Goal: Task Accomplishment & Management: Use online tool/utility

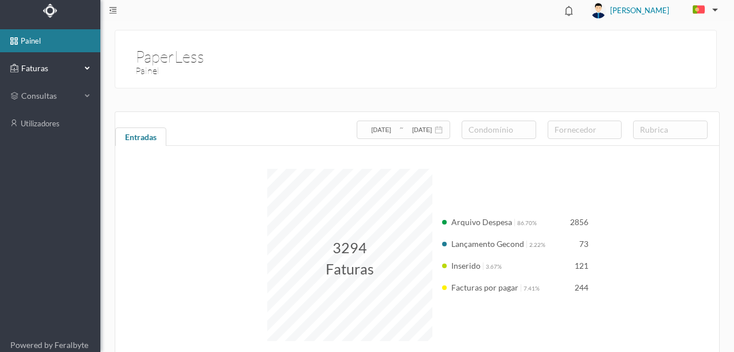
click at [38, 67] on span "Faturas" at bounding box center [49, 68] width 63 height 11
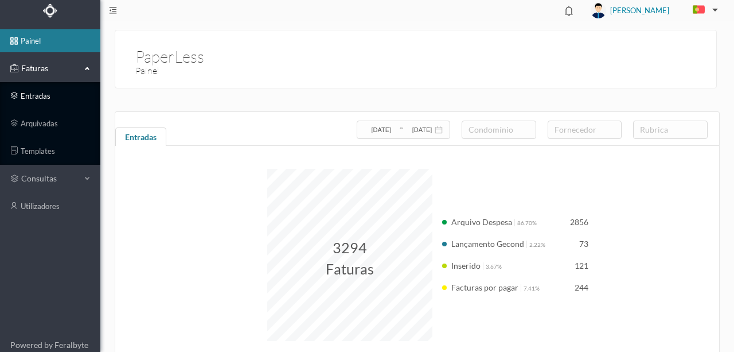
click at [33, 93] on link "entradas" at bounding box center [50, 95] width 100 height 23
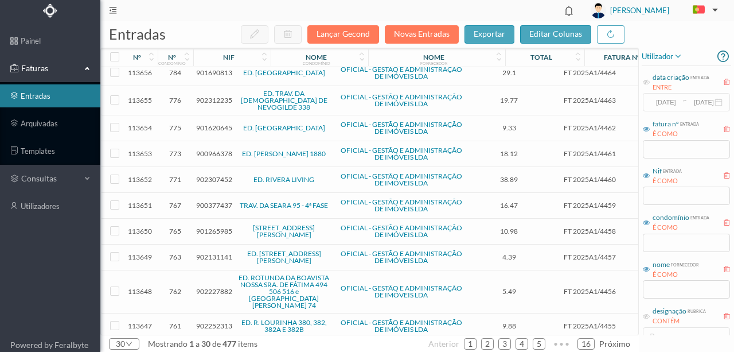
scroll to position [495, 0]
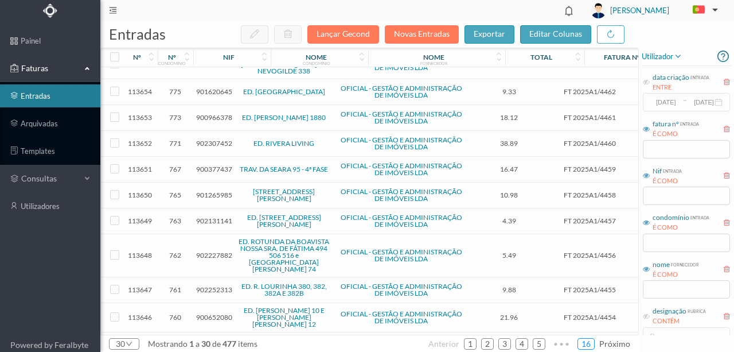
click at [587, 345] on link "16" at bounding box center [586, 343] width 16 height 17
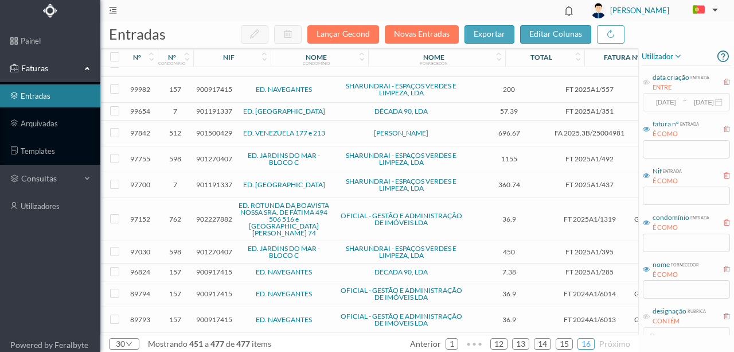
scroll to position [410, 0]
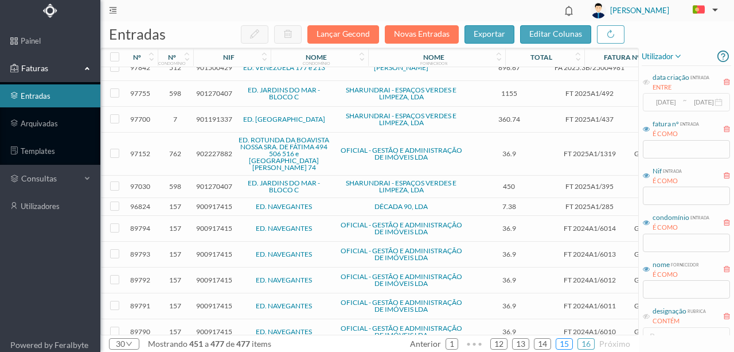
click at [564, 342] on link "15" at bounding box center [564, 343] width 16 height 17
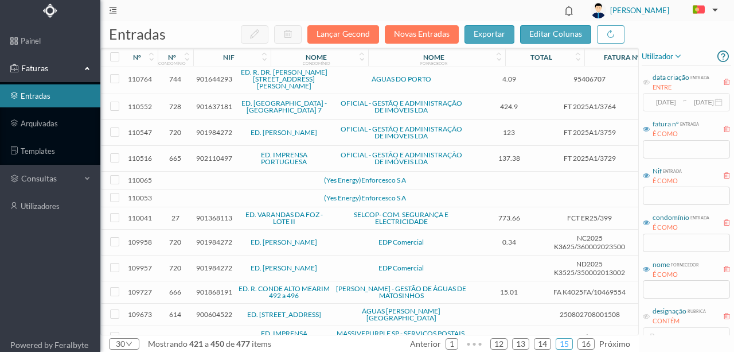
scroll to position [330, 0]
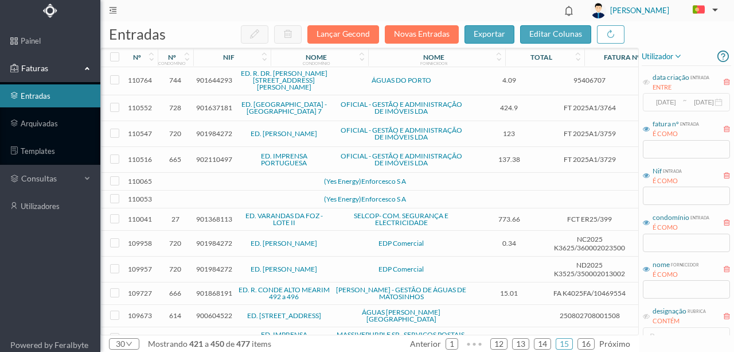
click at [242, 173] on td at bounding box center [248, 182] width 98 height 18
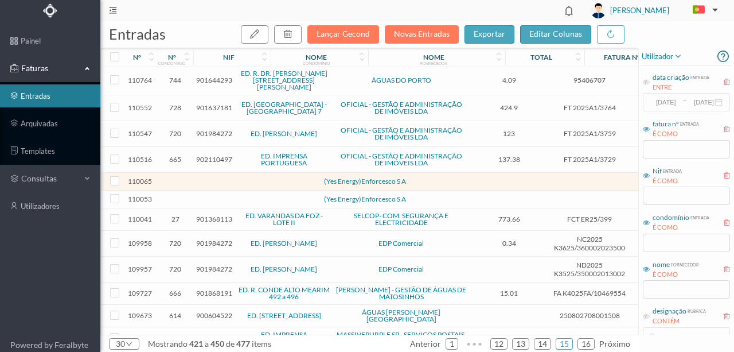
click at [242, 173] on td at bounding box center [248, 182] width 98 height 18
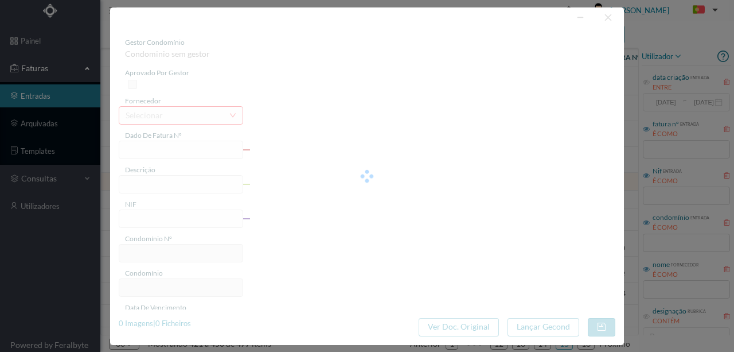
type input "0"
type input "Invalid date"
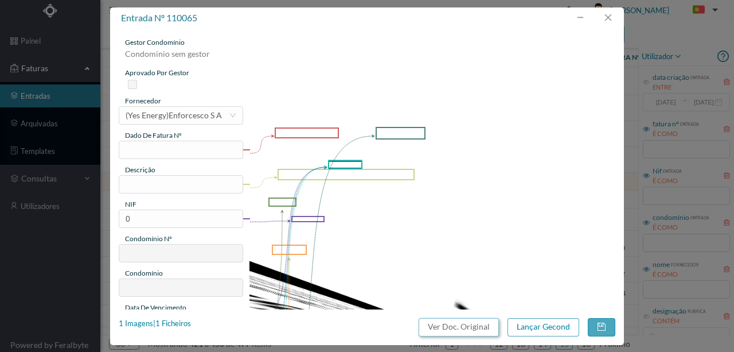
click at [444, 318] on button "Ver Doc. Original" at bounding box center [459, 327] width 80 height 18
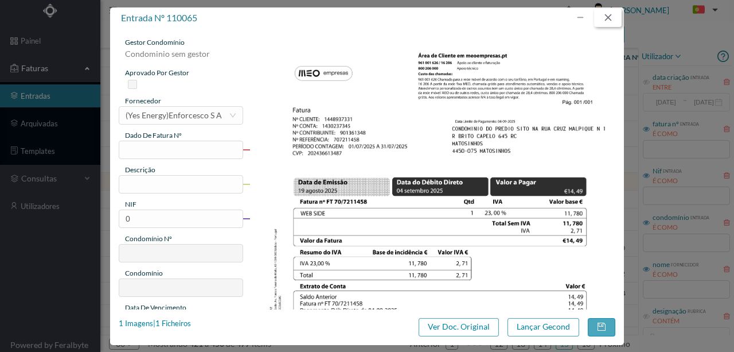
click at [605, 14] on button "button" at bounding box center [608, 18] width 28 height 18
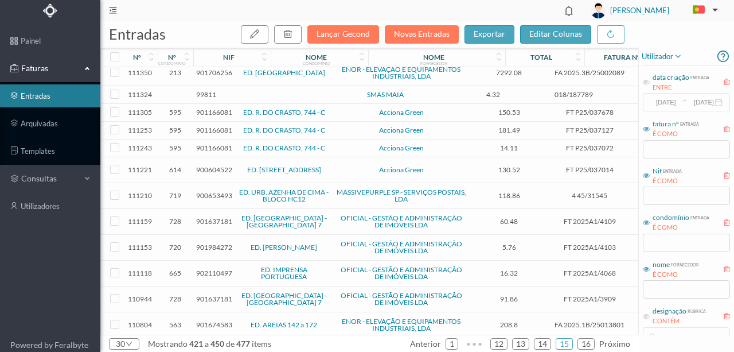
scroll to position [0, 0]
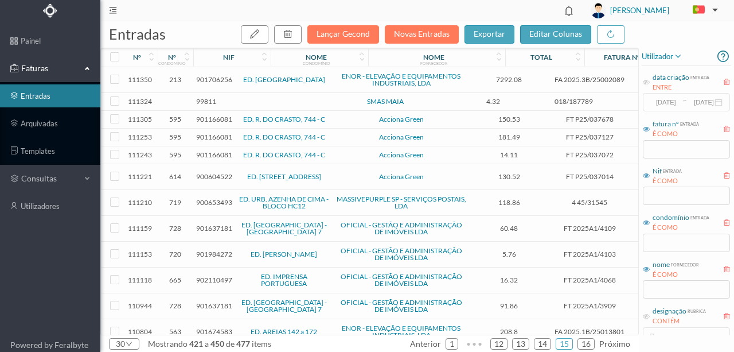
click at [212, 80] on span "901706256" at bounding box center [214, 79] width 36 height 9
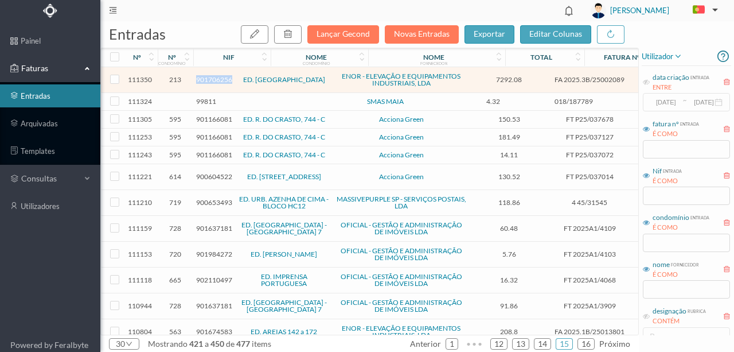
click at [212, 80] on span "901706256" at bounding box center [214, 79] width 36 height 9
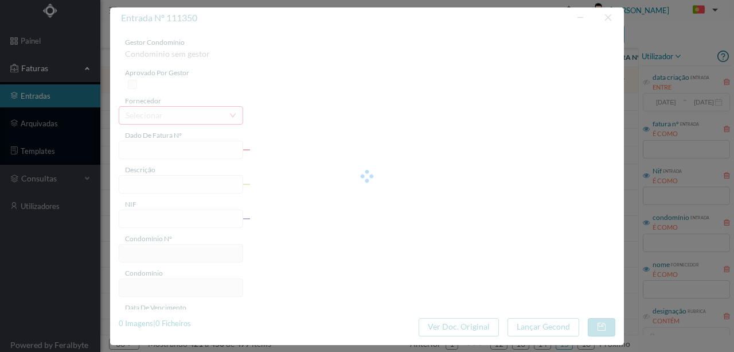
type input "FA 2025.3B/25002089"
type input "* VALOR REFER. A 17 [PERSON_NAME]. MENSAIS (08,"
type input "901706256"
type input "[DATE]"
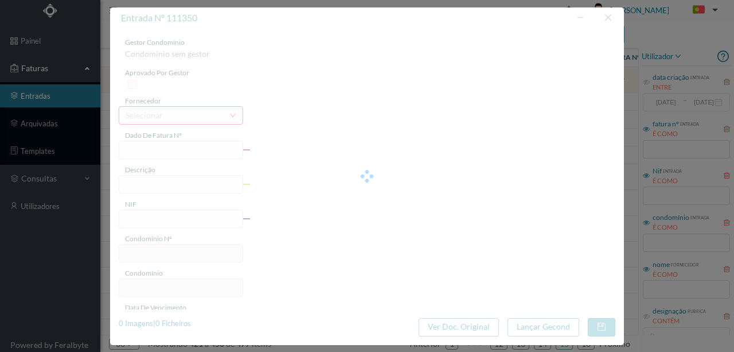
type input "[DATE]"
type input "7292.08"
type input "213"
type input "ED. [GEOGRAPHIC_DATA]"
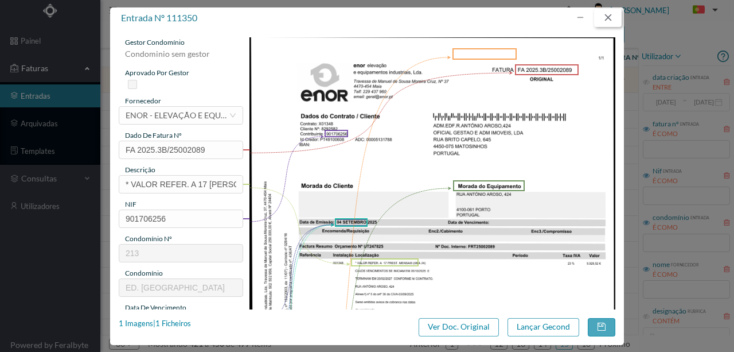
click at [613, 17] on button "button" at bounding box center [608, 18] width 28 height 18
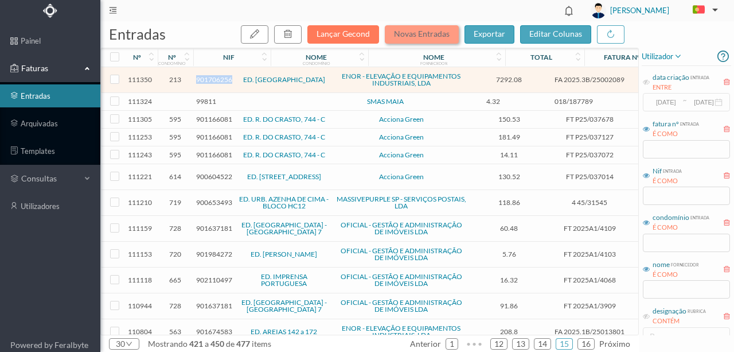
click at [442, 34] on button "Novas Entradas" at bounding box center [422, 34] width 74 height 18
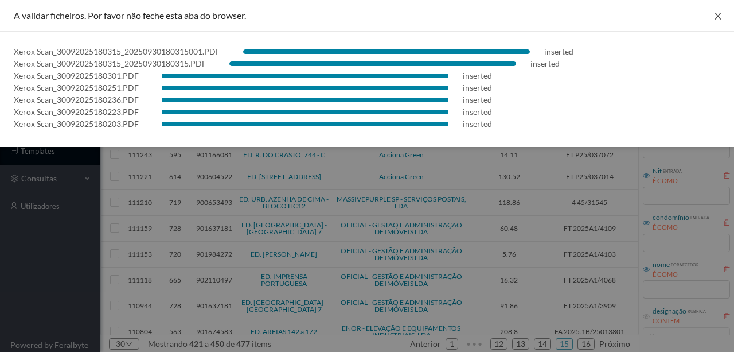
click at [716, 20] on icon "icon: close" at bounding box center [718, 15] width 9 height 9
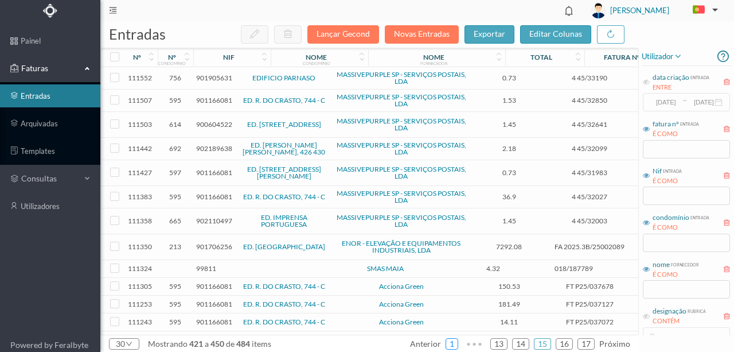
click at [454, 346] on link "1" at bounding box center [451, 343] width 11 height 17
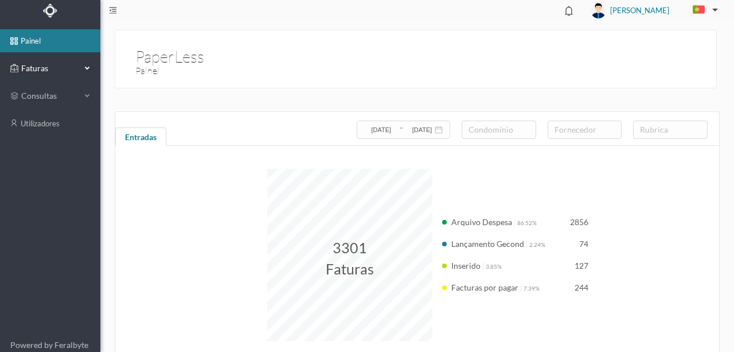
click at [42, 67] on span "Faturas" at bounding box center [49, 68] width 63 height 11
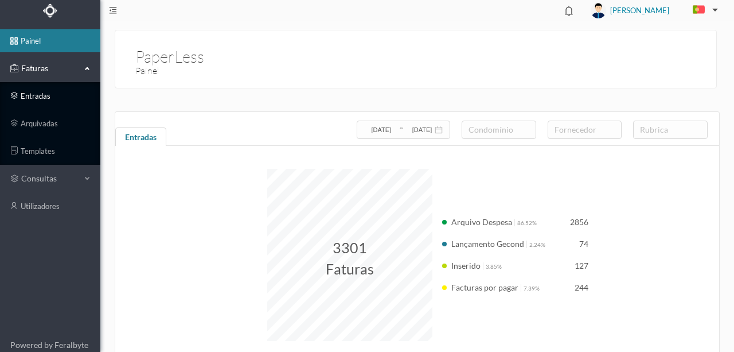
click at [38, 95] on link "entradas" at bounding box center [50, 95] width 100 height 23
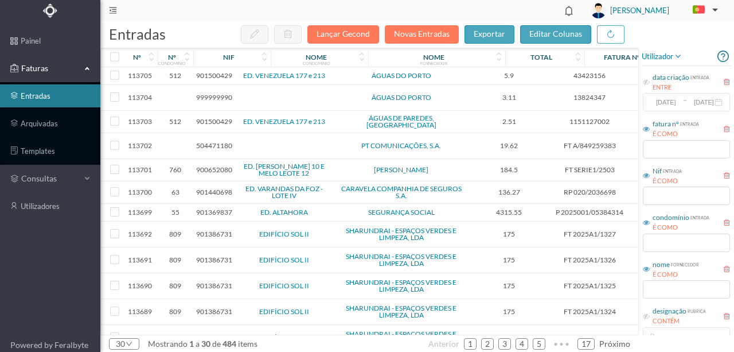
click at [211, 141] on span "504471180" at bounding box center [214, 145] width 36 height 9
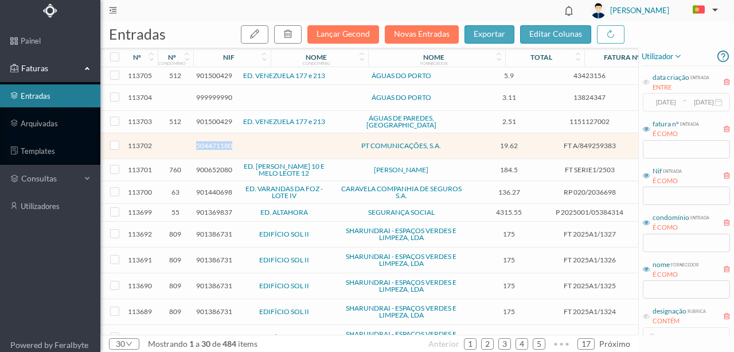
click at [211, 141] on span "504471180" at bounding box center [214, 145] width 36 height 9
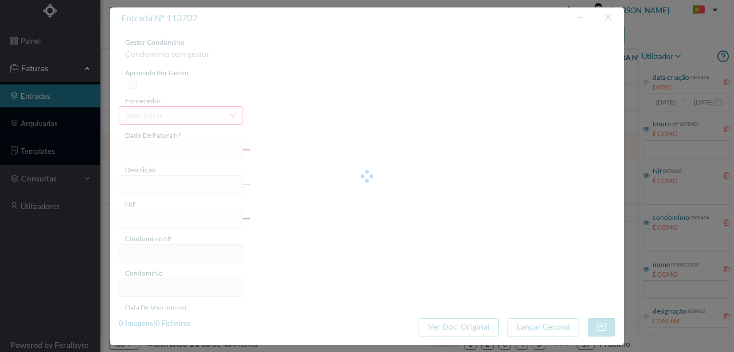
type input "FT A/849259383"
type input "COMUNICAÇÃO ELEVADORES"
type input "504471180"
type input "Invalid date"
type input "2025-09-08"
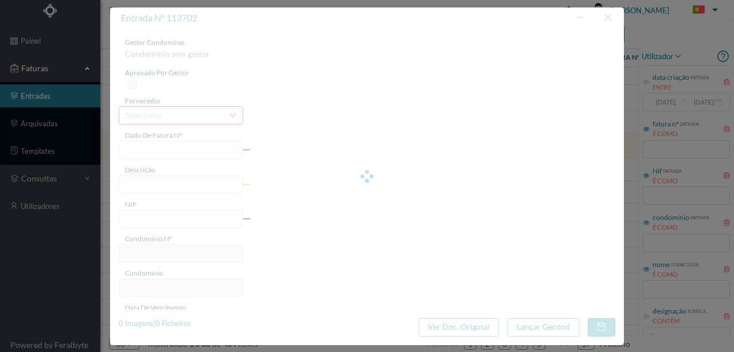
type input "2029-09-20"
type input "19.62"
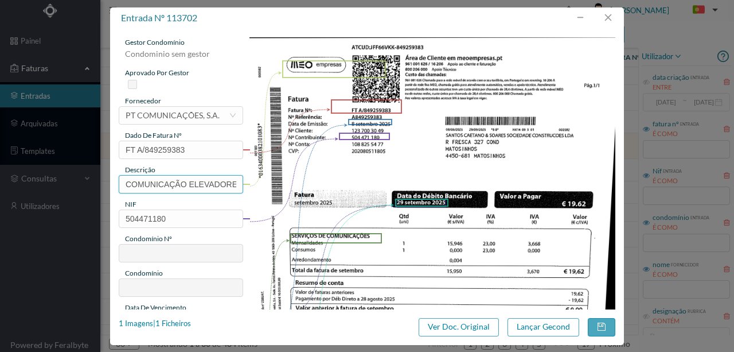
scroll to position [0, 7]
drag, startPoint x: 124, startPoint y: 182, endPoint x: 355, endPoint y: 180, distance: 231.2
click at [345, 182] on div "gestor condomínio Condominio sem gestor aprovado por gestor fornecedor selecion…" at bounding box center [367, 304] width 497 height 535
type input "Linha Tel Elev (Setembro 2025)"
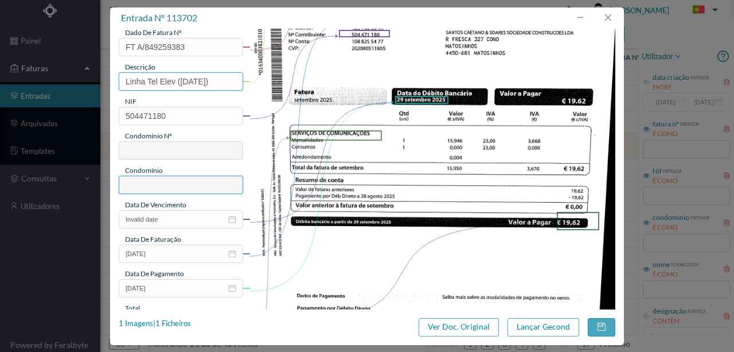
scroll to position [115, 0]
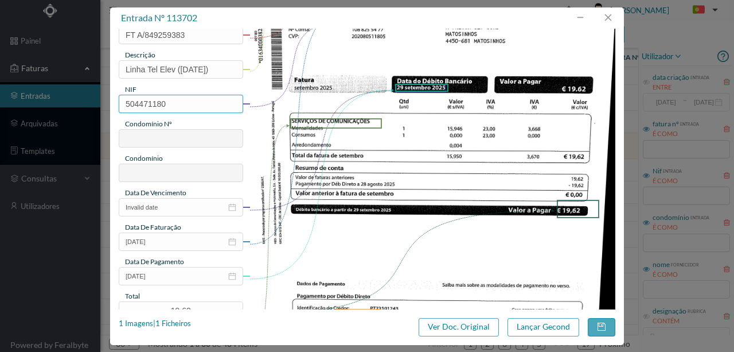
click at [171, 107] on input "504471180" at bounding box center [181, 104] width 124 height 18
drag, startPoint x: 171, startPoint y: 107, endPoint x: 129, endPoint y: 100, distance: 42.5
click at [129, 100] on input "504471180" at bounding box center [181, 104] width 124 height 18
type input "901379344"
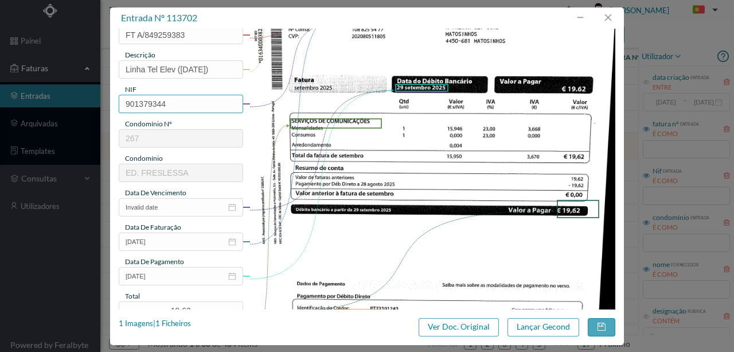
type input "267"
type input "ED. FRESLESSA"
type input "901379344"
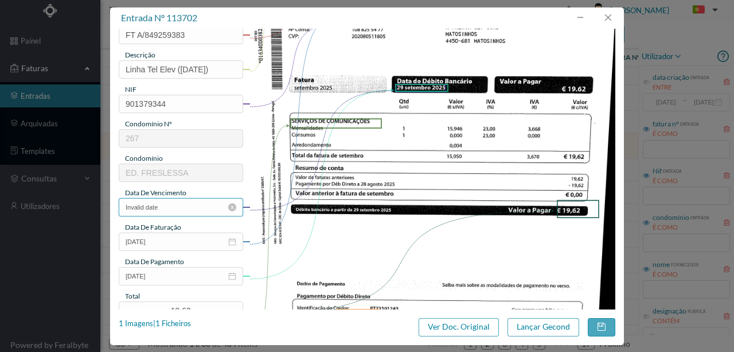
click at [154, 209] on input "Invalid date" at bounding box center [181, 207] width 124 height 18
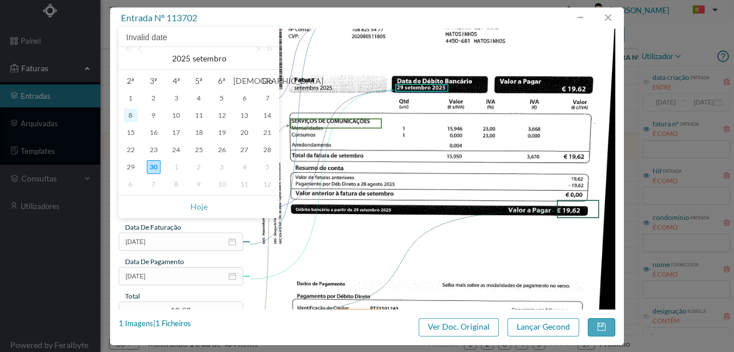
click at [134, 114] on div "8" at bounding box center [131, 115] width 14 height 14
type input "08-09-2025"
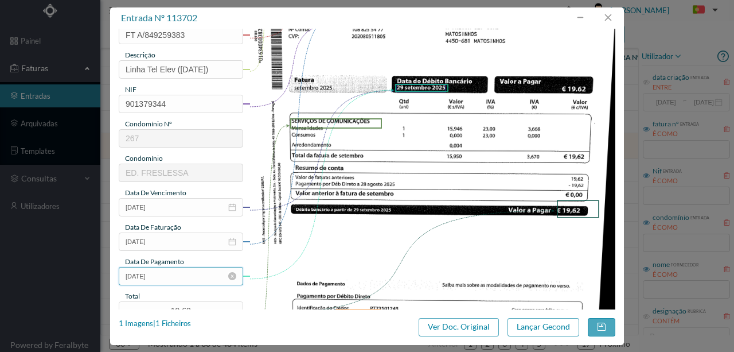
click at [178, 273] on input "2029-09-20" at bounding box center [181, 276] width 124 height 18
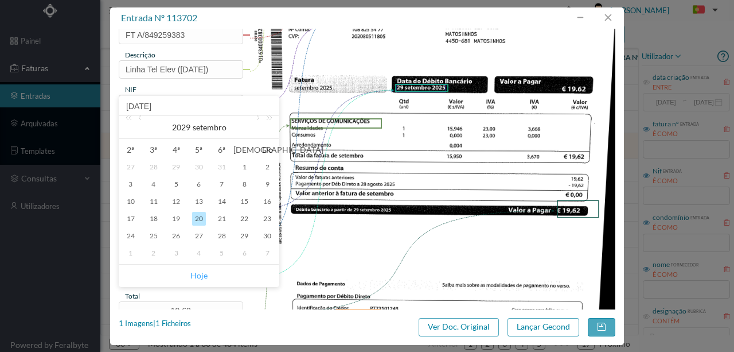
click at [203, 275] on link "Hoje" at bounding box center [198, 275] width 17 height 22
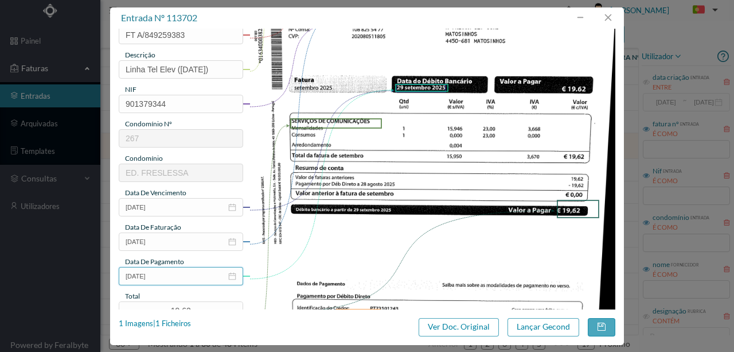
scroll to position [153, 0]
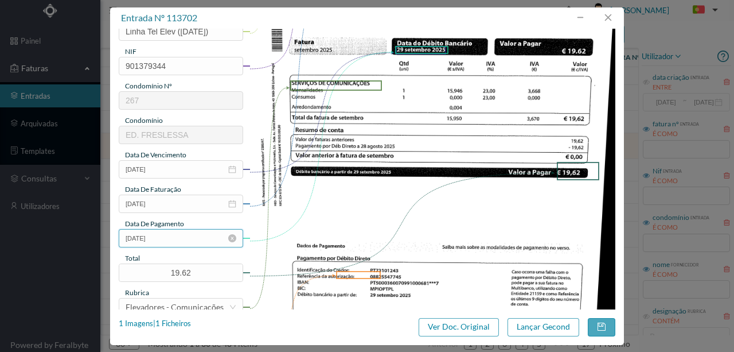
click at [185, 239] on input "[DATE]" at bounding box center [181, 238] width 124 height 18
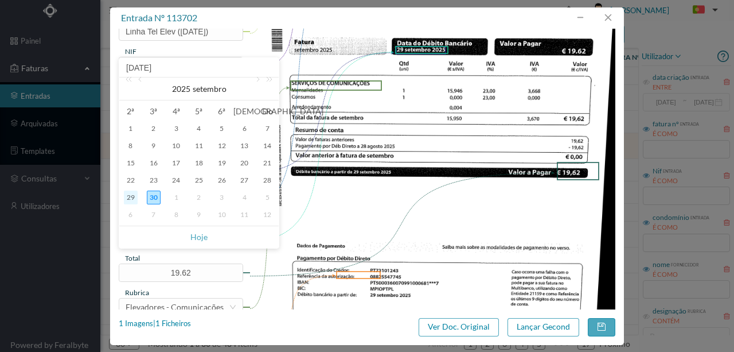
click at [130, 197] on div "29" at bounding box center [131, 197] width 14 height 14
type input "2025-09-29"
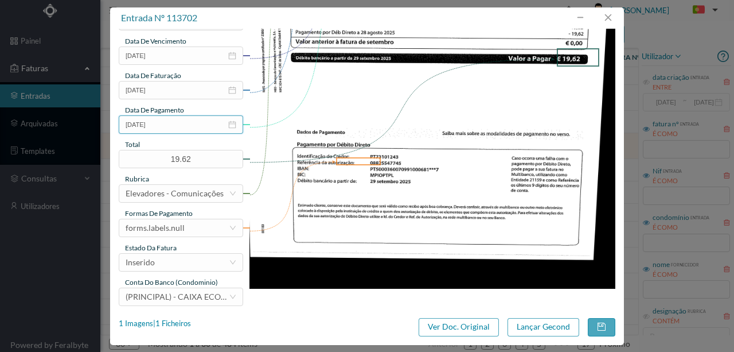
scroll to position [267, 0]
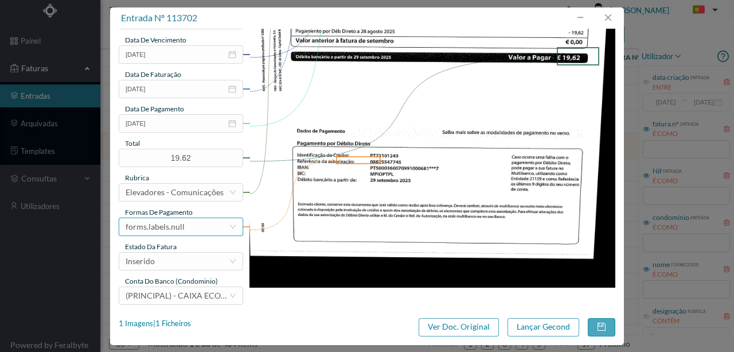
click at [186, 226] on div "forms.labels.null" at bounding box center [177, 226] width 103 height 17
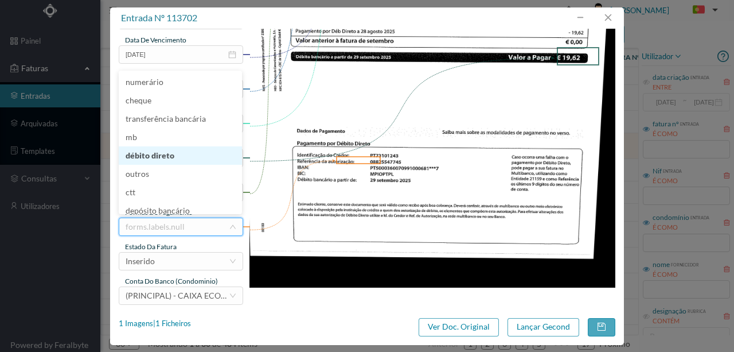
drag, startPoint x: 157, startPoint y: 153, endPoint x: 165, endPoint y: 206, distance: 54.0
click at [156, 154] on li "débito direto" at bounding box center [180, 155] width 123 height 18
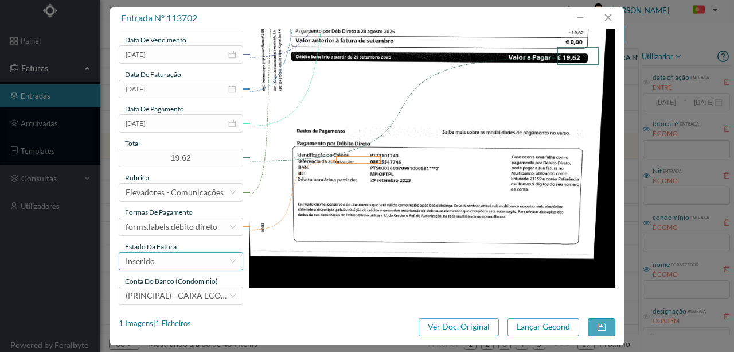
click at [157, 267] on div "Inserido" at bounding box center [177, 260] width 103 height 17
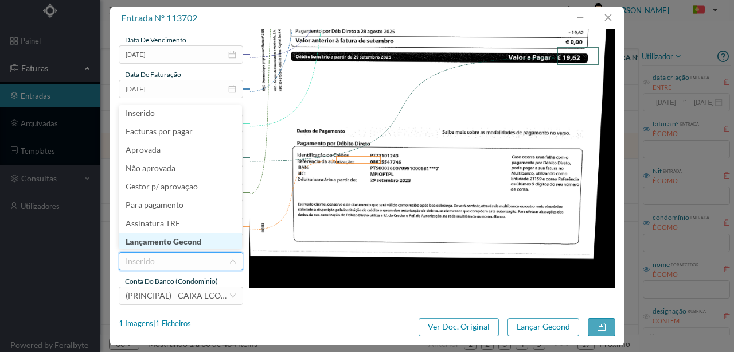
scroll to position [6, 0]
click at [157, 236] on li "Lançamento Gecond" at bounding box center [180, 239] width 123 height 18
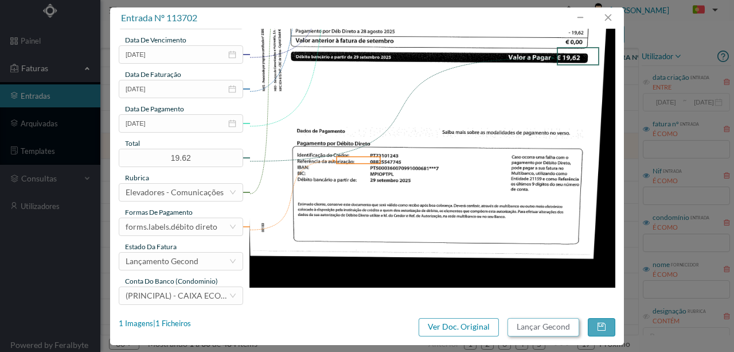
click at [529, 326] on button "Lançar Gecond" at bounding box center [544, 327] width 72 height 18
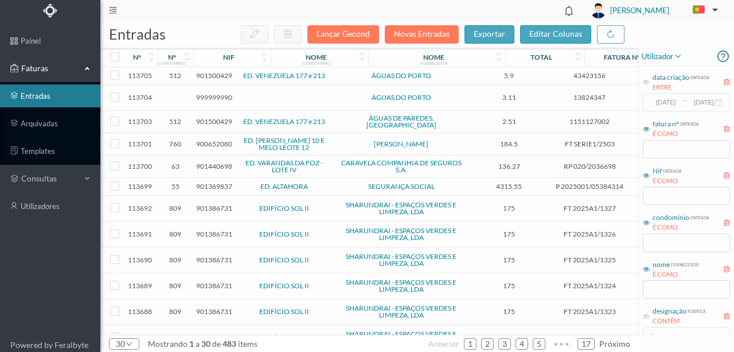
click at [204, 73] on span "901500429" at bounding box center [214, 75] width 36 height 9
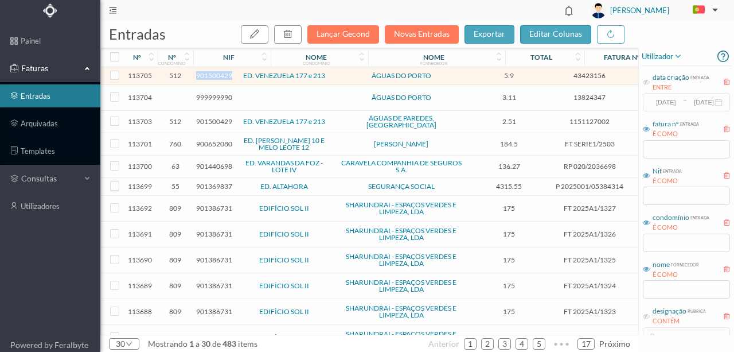
click at [204, 73] on span "901500429" at bounding box center [214, 75] width 36 height 9
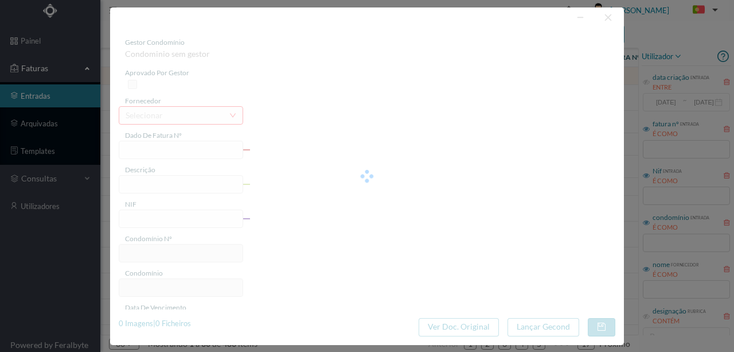
type input "43423156"
type input "RUA VENEZUELA, NR 205 ., COMUNS PORTO"
type input "901500429"
type input "2025-09-23"
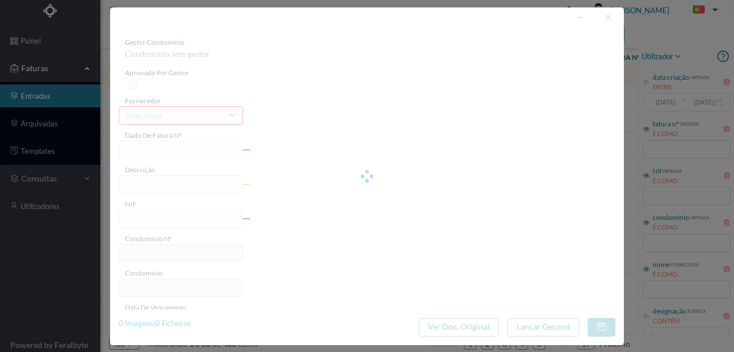
type input "08-10-2025"
type input "5.90"
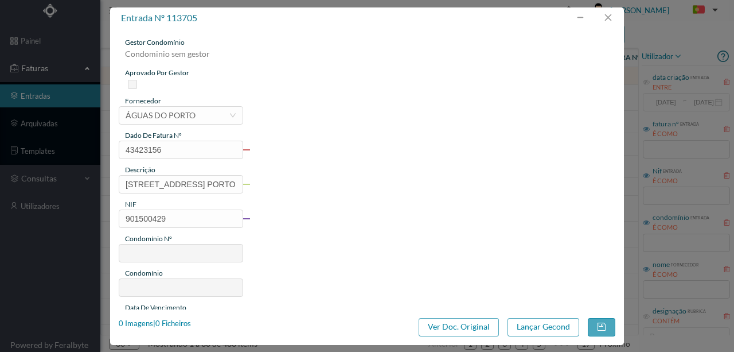
type input "512"
type input "ED. VENEZUELA 177 e 213"
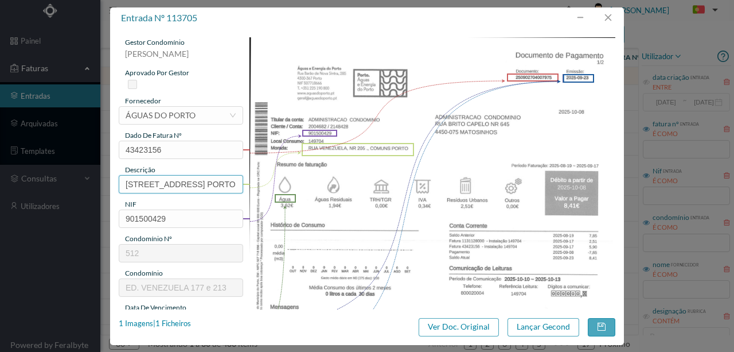
scroll to position [0, 63]
drag, startPoint x: 125, startPoint y: 184, endPoint x: 282, endPoint y: 178, distance: 156.7
click at [282, 178] on div "gestor condomínio Rui Marques aprovado por gestor fornecedor selecionar ÁGUAS D…" at bounding box center [367, 304] width 497 height 535
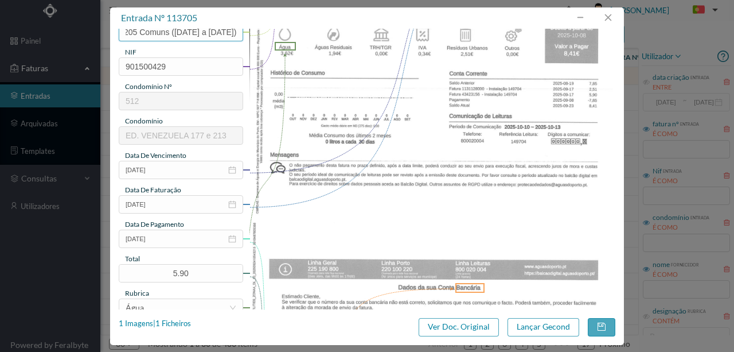
scroll to position [153, 0]
type input "205 Comuns (19.08.2025 a 17.09.2025)"
drag, startPoint x: 183, startPoint y: 271, endPoint x: 142, endPoint y: 271, distance: 41.3
click at [142, 271] on input "5.90" at bounding box center [180, 272] width 123 height 17
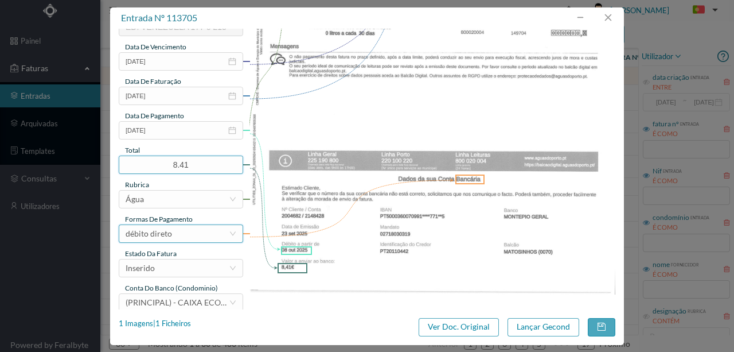
scroll to position [271, 0]
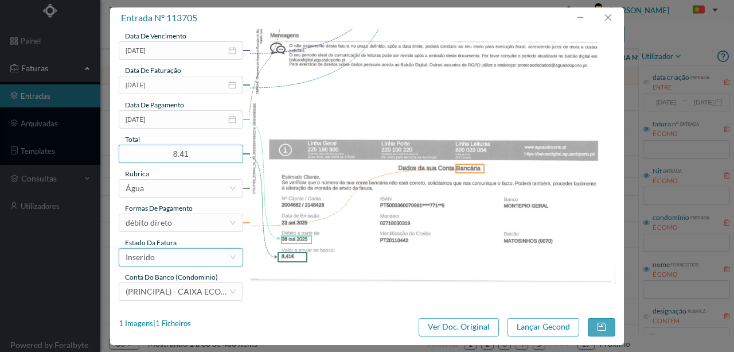
type input "8.41"
click at [166, 260] on div "Inserido" at bounding box center [177, 256] width 103 height 17
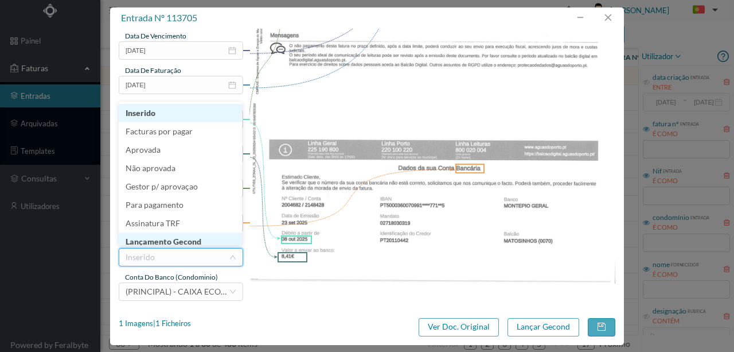
scroll to position [6, 0]
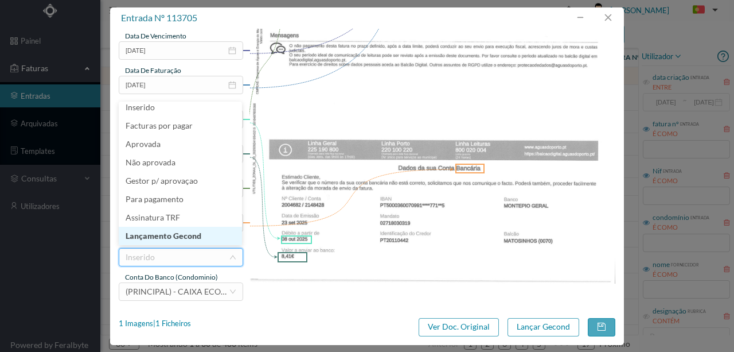
drag, startPoint x: 163, startPoint y: 235, endPoint x: 563, endPoint y: 288, distance: 403.3
click at [164, 235] on li "Lançamento Gecond" at bounding box center [180, 236] width 123 height 18
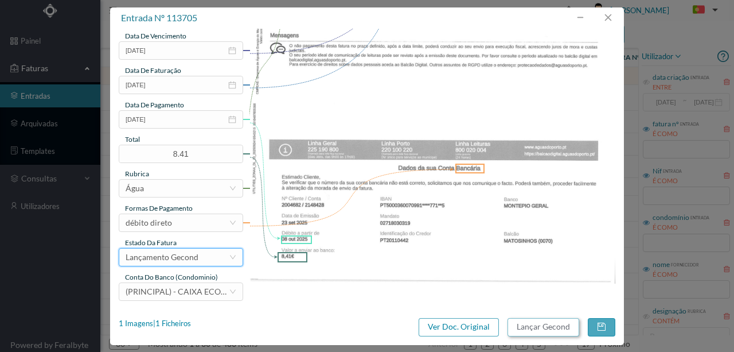
click at [532, 326] on button "Lançar Gecond" at bounding box center [544, 327] width 72 height 18
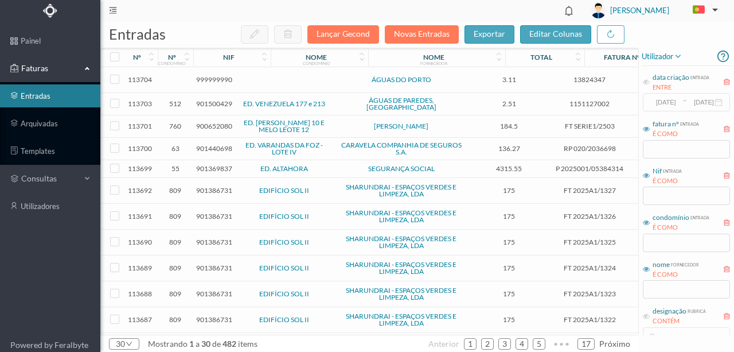
click at [201, 101] on span "901500429" at bounding box center [214, 103] width 36 height 9
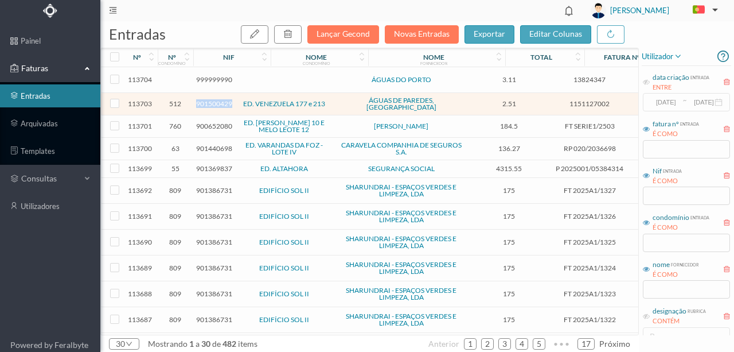
click at [201, 101] on span "901500429" at bounding box center [214, 103] width 36 height 9
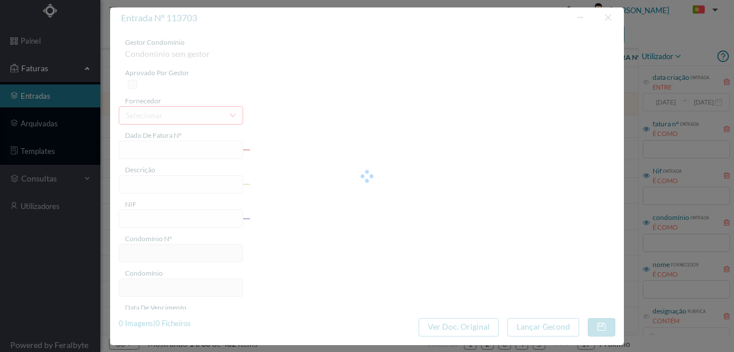
type input "1151127002"
type input "2025-08-19 — 2025-09-17"
type input "901500429"
type input "2025-10-04"
type input "2025-09-19"
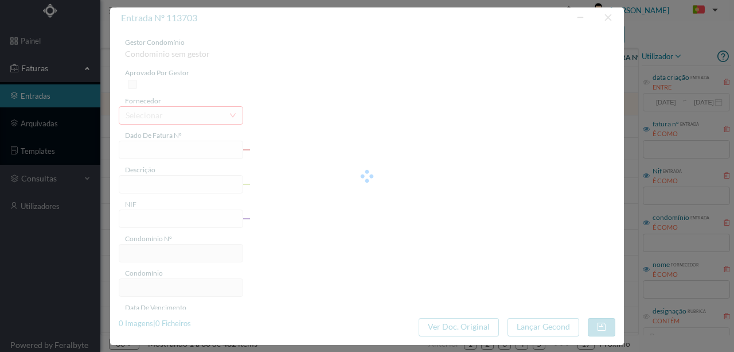
type input "2025-10-04"
type input "2.51"
type input "512"
type input "ED. VENEZUELA 177 e 213"
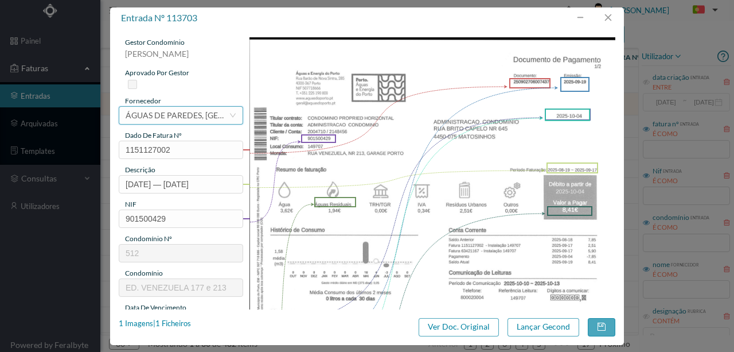
click at [180, 116] on div "ÁGUAS DE PAREDES, SA" at bounding box center [177, 115] width 103 height 17
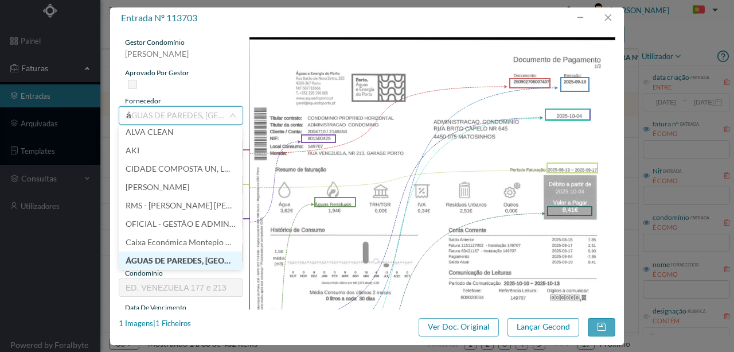
scroll to position [2, 0]
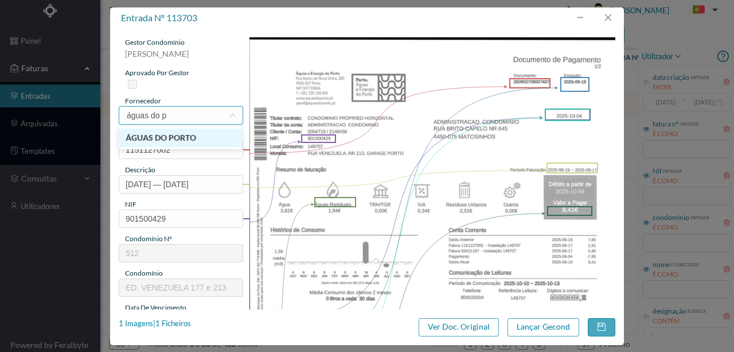
type input "águas do po"
drag, startPoint x: 188, startPoint y: 140, endPoint x: 173, endPoint y: 189, distance: 51.5
click at [186, 140] on li "ÁGUAS DO PORTO" at bounding box center [180, 137] width 123 height 18
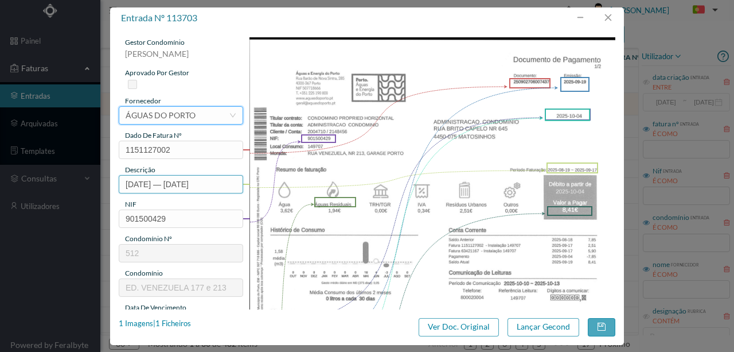
click at [126, 184] on input "2025-08-19 — 2025-09-17" at bounding box center [181, 184] width 124 height 18
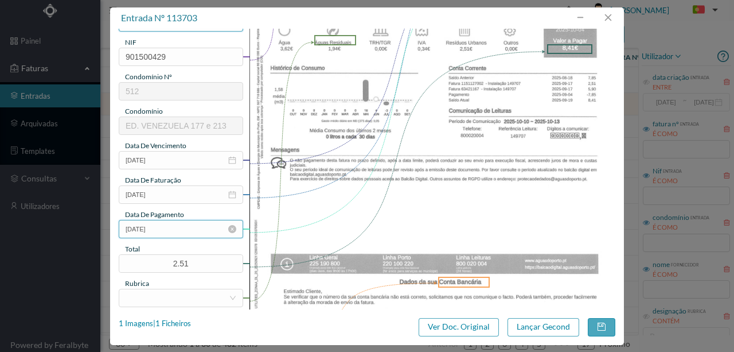
scroll to position [229, 0]
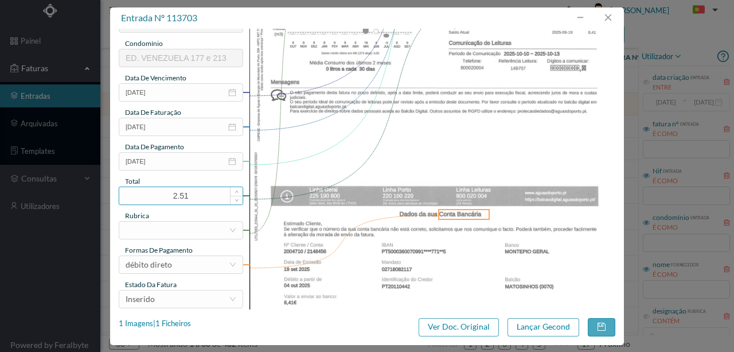
type input "213 Garagem (2025-08-19 a 2025-09-17)"
drag, startPoint x: 192, startPoint y: 192, endPoint x: 103, endPoint y: 198, distance: 89.1
click at [112, 193] on div "gestor condomínio Rui Marques aprovado por gestor fornecedor selecionar ÁGUAS D…" at bounding box center [367, 169] width 514 height 280
type input "8.41"
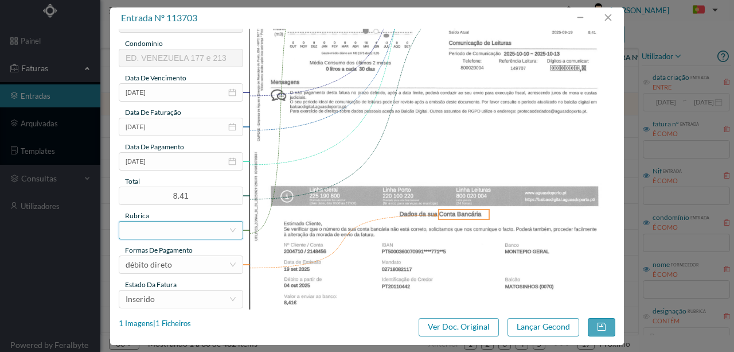
click at [155, 223] on div at bounding box center [177, 229] width 103 height 17
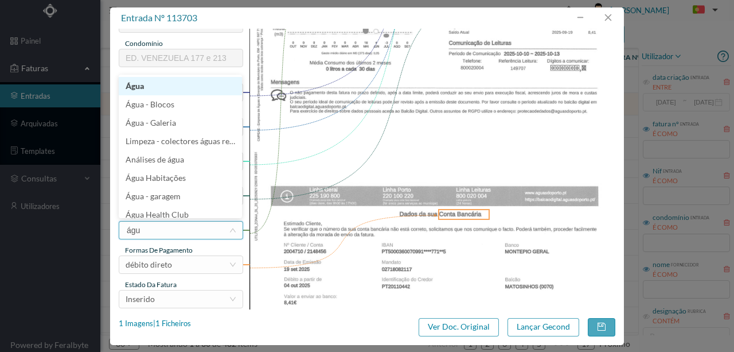
type input "água"
click at [139, 88] on li "Água" at bounding box center [180, 86] width 123 height 18
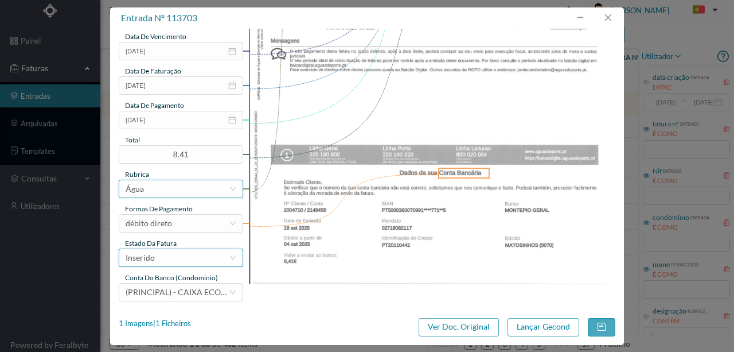
scroll to position [271, 0]
click at [166, 259] on div "Inserido" at bounding box center [177, 256] width 103 height 17
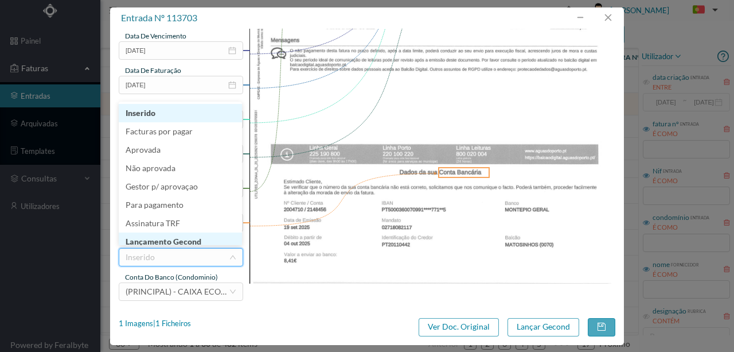
scroll to position [6, 0]
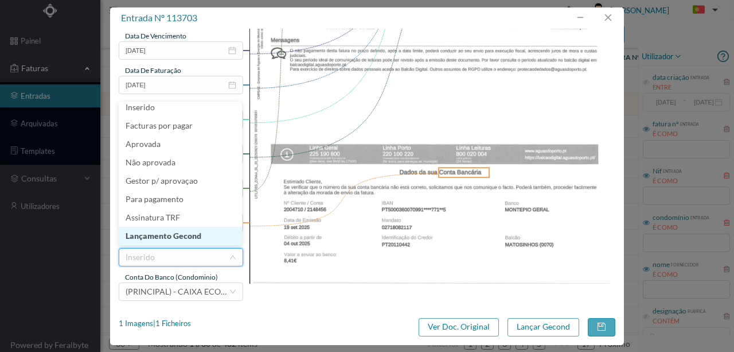
click at [172, 234] on li "Lançamento Gecond" at bounding box center [180, 236] width 123 height 18
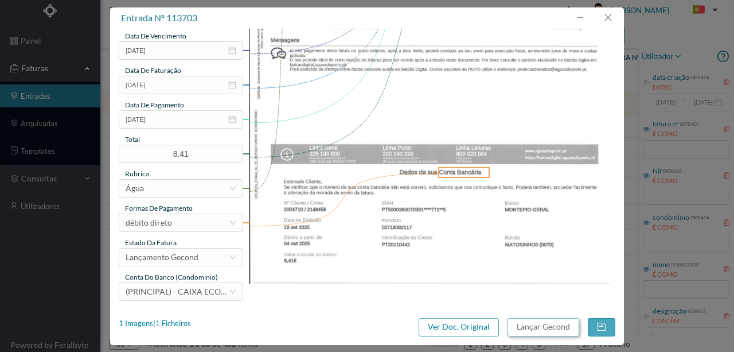
click at [524, 327] on button "Lançar Gecond" at bounding box center [544, 327] width 72 height 18
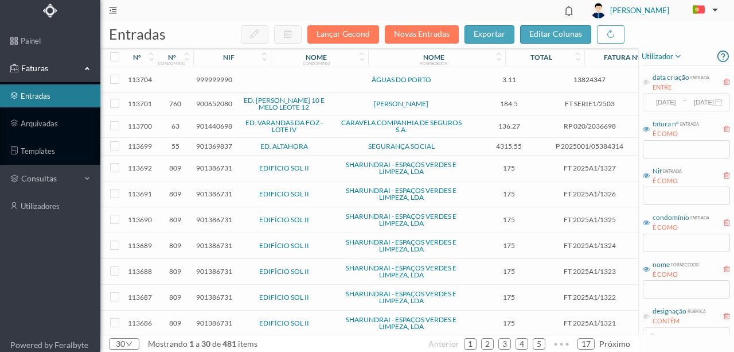
click at [221, 106] on span "900652080" at bounding box center [214, 103] width 36 height 9
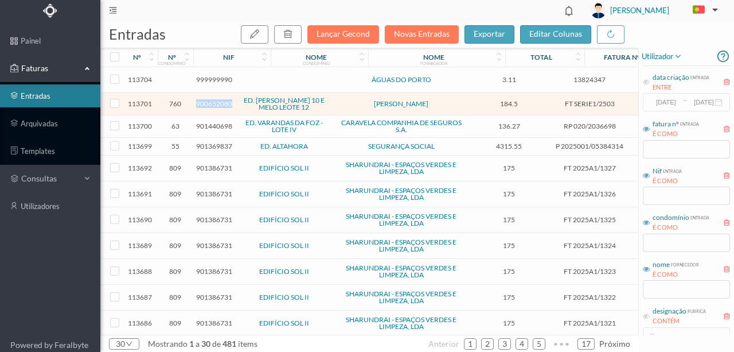
click at [221, 106] on span "900652080" at bounding box center [214, 103] width 36 height 9
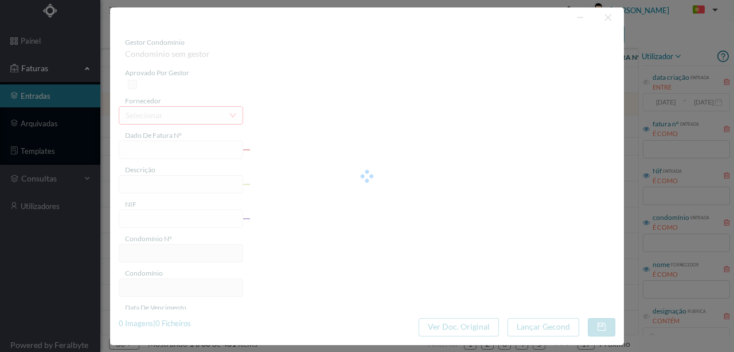
type input "FT SERIE1/2503"
type input "jbservações: Sem isenção."
type input "900652080"
type input "[DATE]"
type input "184.50"
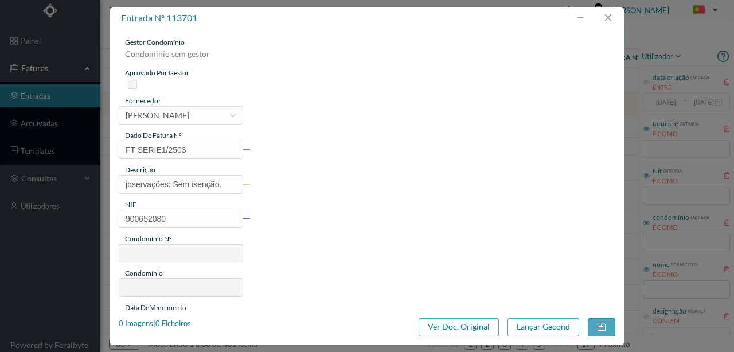
type input "760"
type input "ED. [PERSON_NAME] 10 E [PERSON_NAME] [PERSON_NAME] 12"
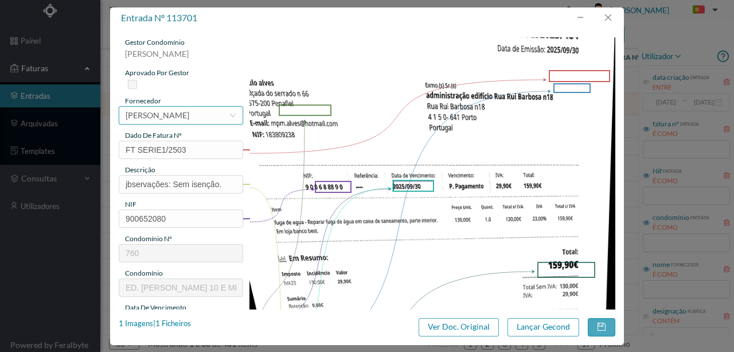
click at [185, 112] on div "[PERSON_NAME]" at bounding box center [158, 115] width 64 height 17
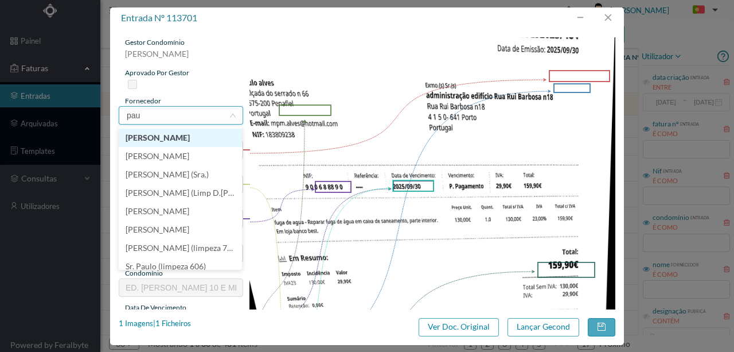
scroll to position [0, 0]
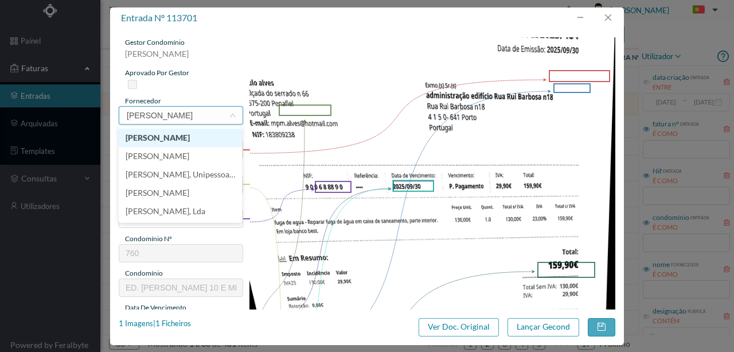
type input "paulo al"
click at [154, 138] on li "Paulo Alves" at bounding box center [180, 137] width 123 height 18
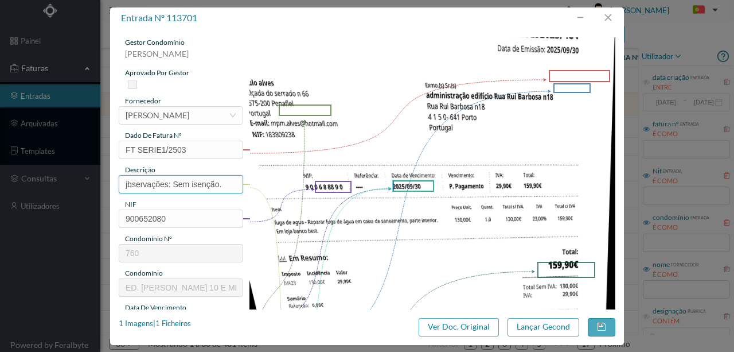
drag, startPoint x: 231, startPoint y: 179, endPoint x: 117, endPoint y: 186, distance: 114.4
click at [115, 186] on div "gestor condomínio Rui Marques aprovado por gestor fornecedor selecionar Paulo A…" at bounding box center [367, 169] width 514 height 280
type input "Reparar fuga de agua em caixa de saneamento"
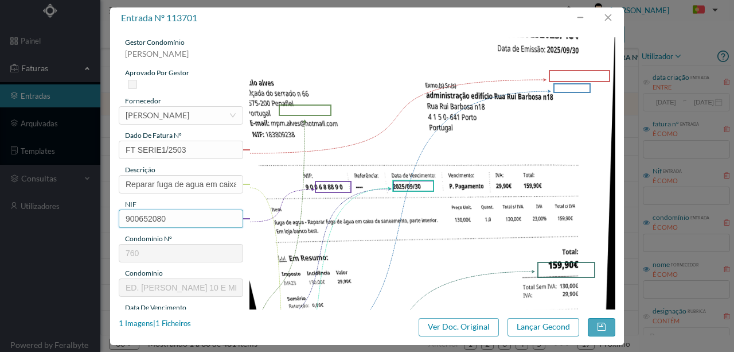
drag, startPoint x: 176, startPoint y: 215, endPoint x: 83, endPoint y: 214, distance: 92.9
click at [83, 214] on div "entrada nº 113701 gestor condomínio Rui Marques aprovado por gestor fornecedor …" at bounding box center [367, 176] width 734 height 352
type input "900688890"
type input "671"
type input "ED. RUA RUI BARBOSA, 18"
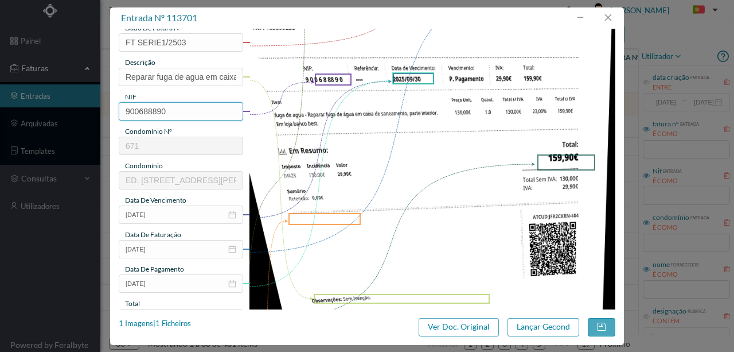
scroll to position [115, 0]
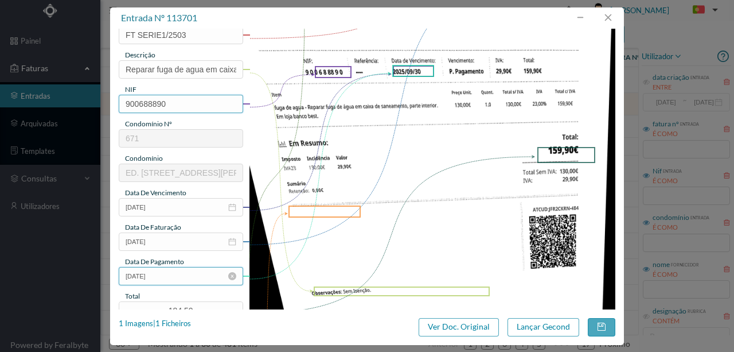
type input "900688890"
click at [190, 274] on input "[DATE]" at bounding box center [181, 276] width 124 height 18
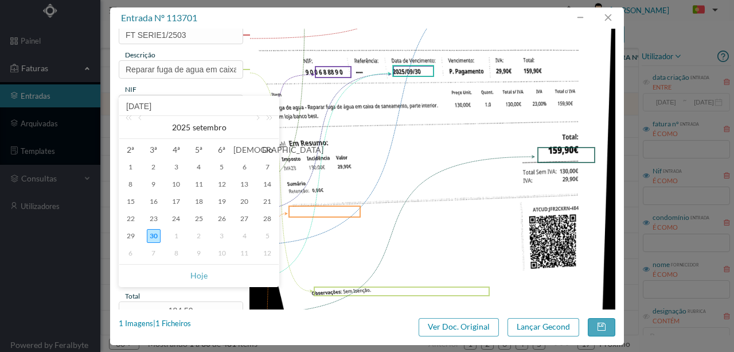
click at [152, 234] on div "30" at bounding box center [154, 236] width 14 height 14
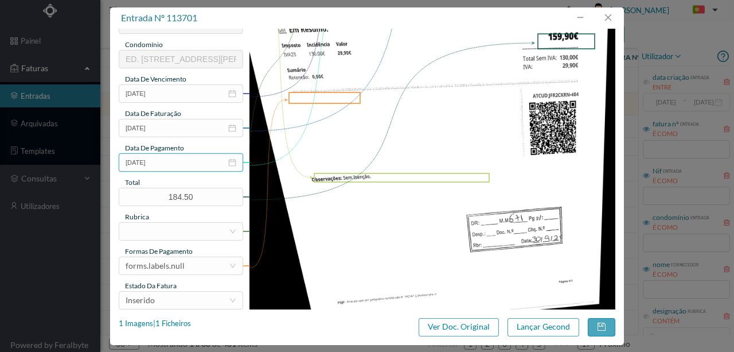
scroll to position [267, 0]
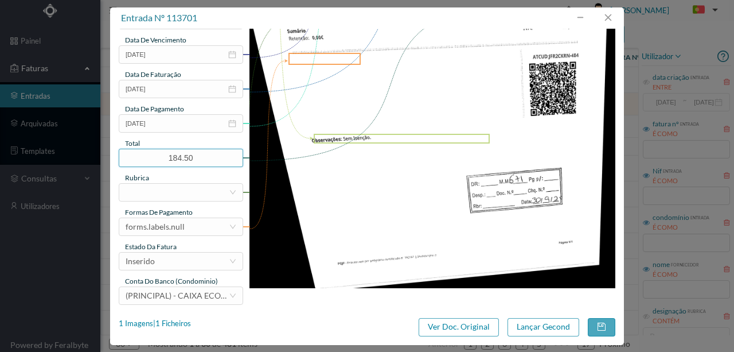
drag, startPoint x: 202, startPoint y: 158, endPoint x: 73, endPoint y: 158, distance: 128.5
click at [73, 158] on div "entrada nº 113701 gestor condomínio Susana Silva aprovado por gestor fornecedor…" at bounding box center [367, 176] width 734 height 352
type input "159.90"
click at [130, 190] on div at bounding box center [177, 192] width 103 height 17
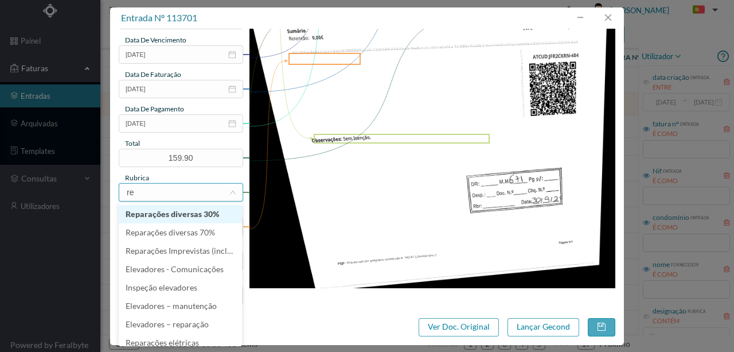
type input "rep"
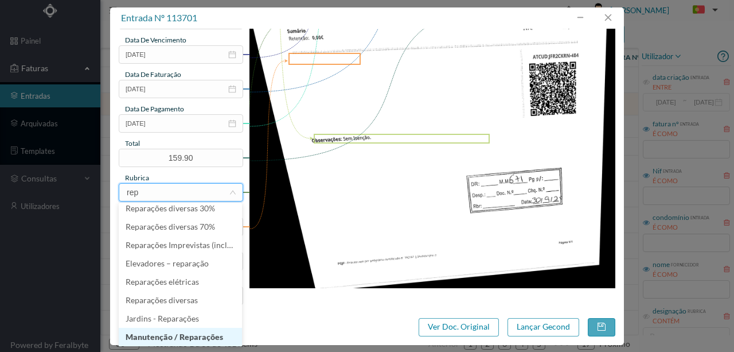
click at [161, 338] on li "Manutenção / Reparações" at bounding box center [180, 337] width 123 height 18
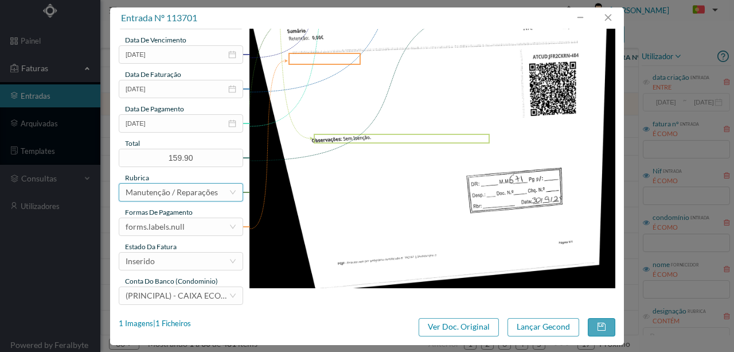
scroll to position [2, 0]
click at [165, 226] on div "forms.labels.null" at bounding box center [155, 226] width 59 height 17
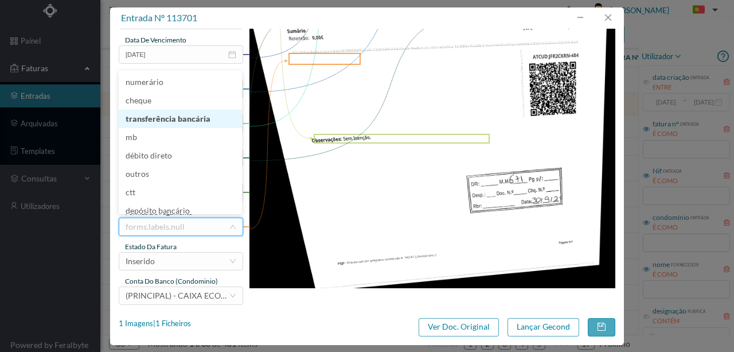
click at [170, 117] on li "transferência bancária" at bounding box center [180, 119] width 123 height 18
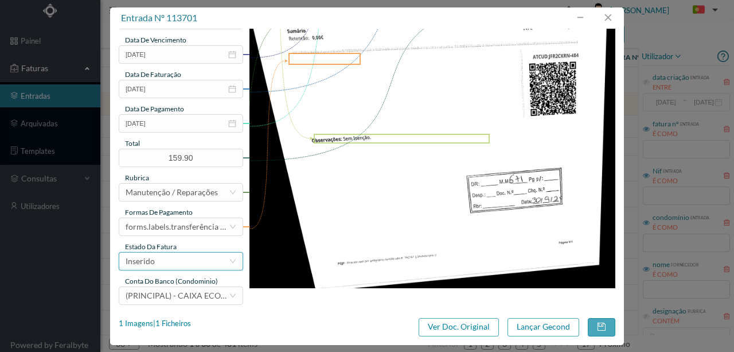
click at [159, 263] on div "Inserido" at bounding box center [177, 260] width 103 height 17
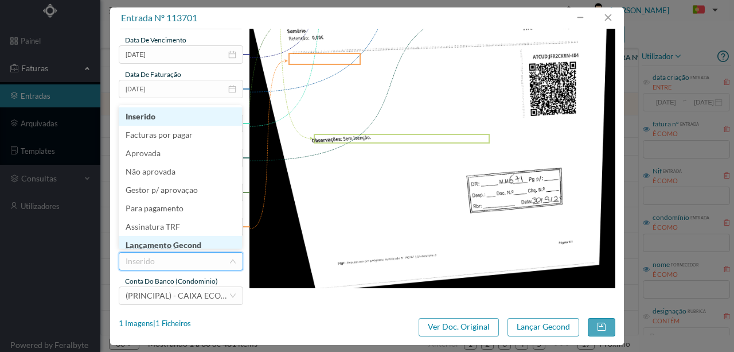
scroll to position [6, 0]
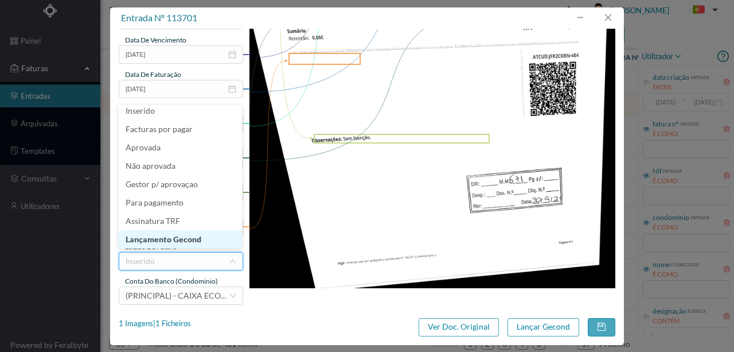
click at [173, 242] on li "Lançamento Gecond" at bounding box center [180, 239] width 123 height 18
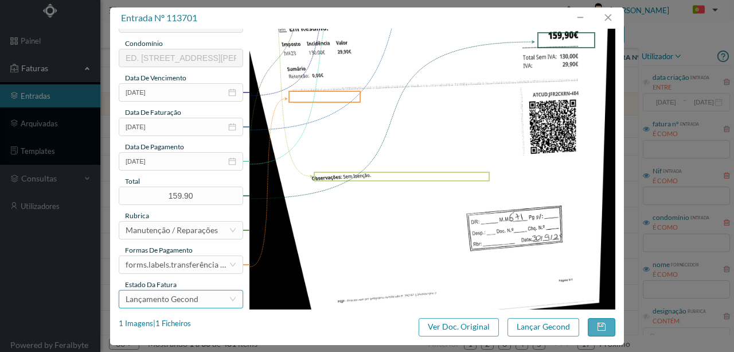
scroll to position [271, 0]
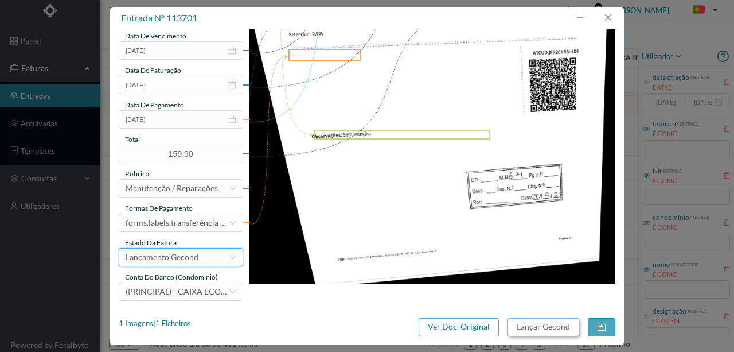
click at [567, 328] on button "Lançar Gecond" at bounding box center [544, 327] width 72 height 18
